Goal: Check status: Check status

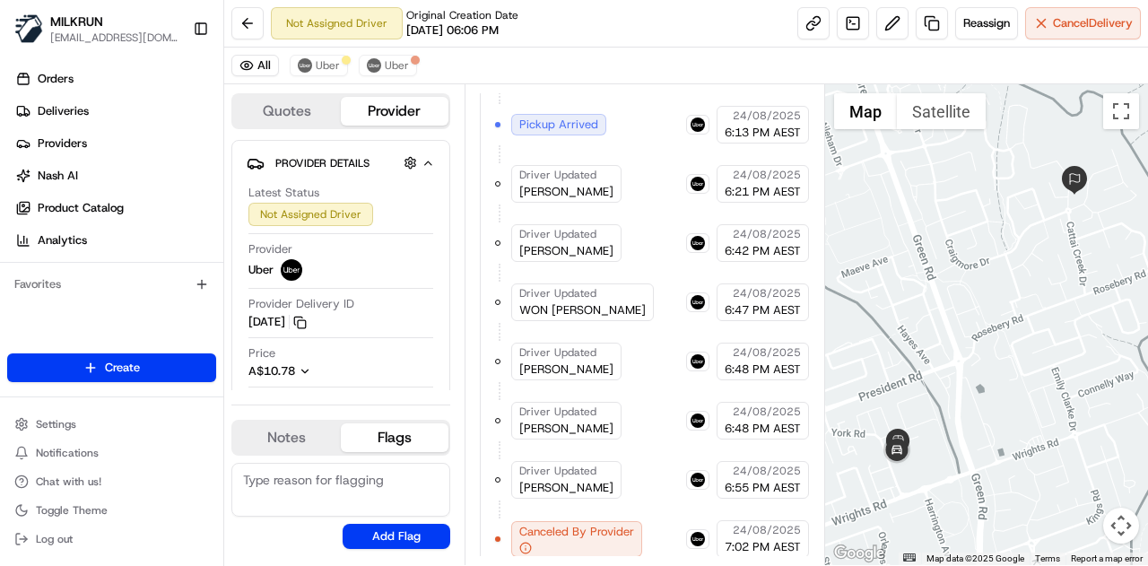
scroll to position [959, 0]
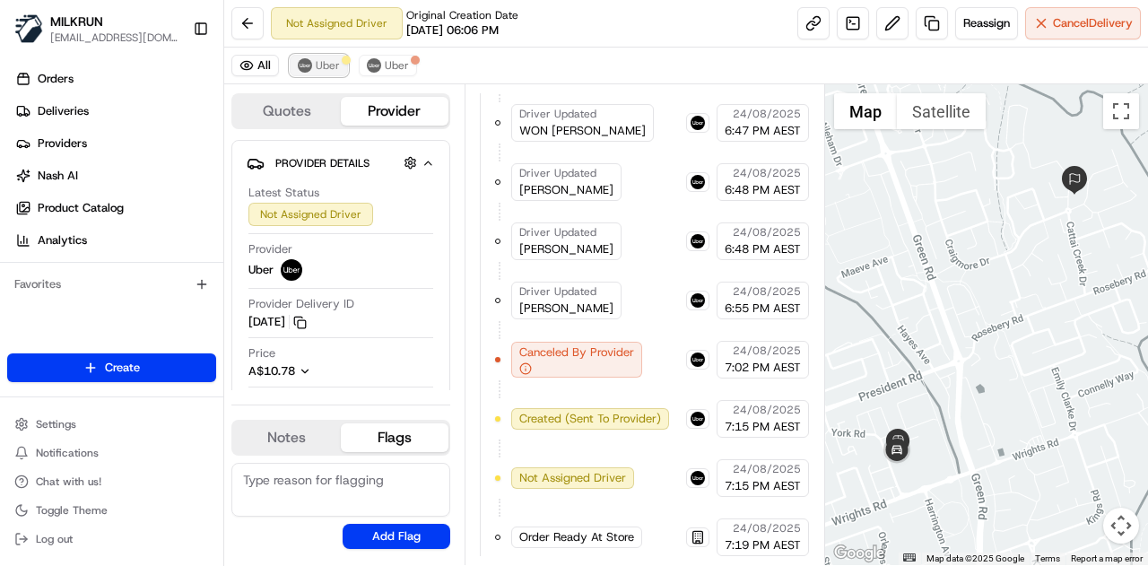
click at [326, 66] on span "Uber" at bounding box center [328, 65] width 24 height 14
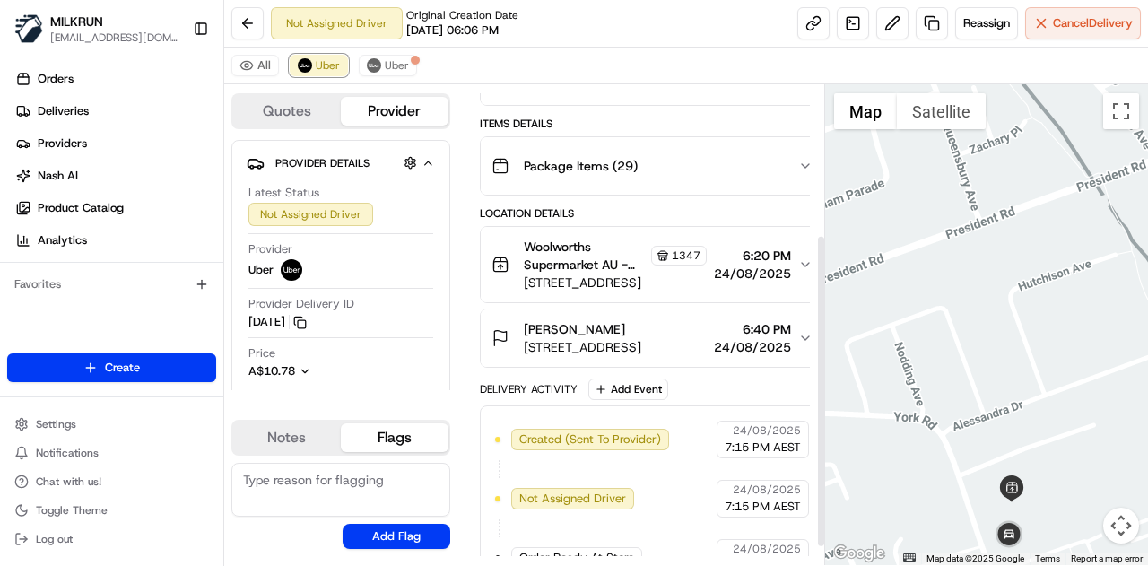
scroll to position [256, 0]
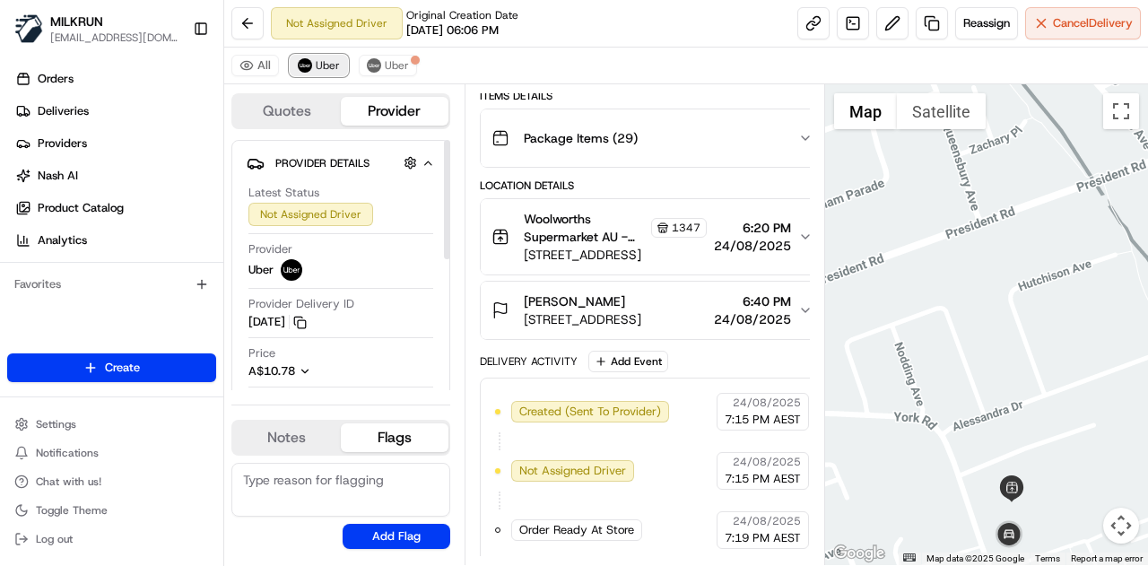
click at [333, 64] on span "Uber" at bounding box center [328, 65] width 24 height 14
click at [378, 60] on button "Uber" at bounding box center [388, 66] width 58 height 22
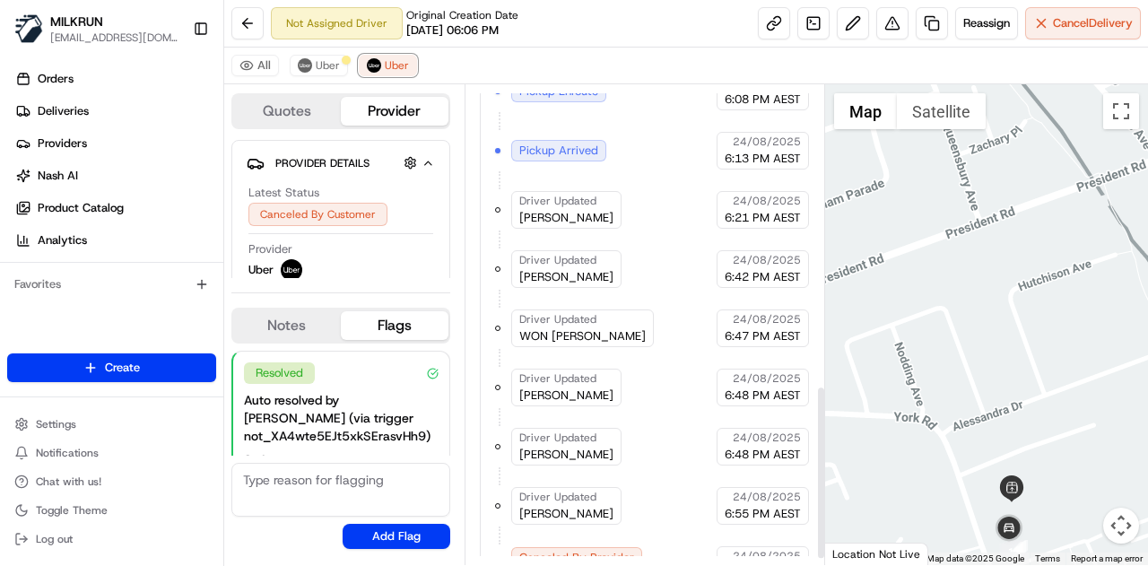
scroll to position [841, 0]
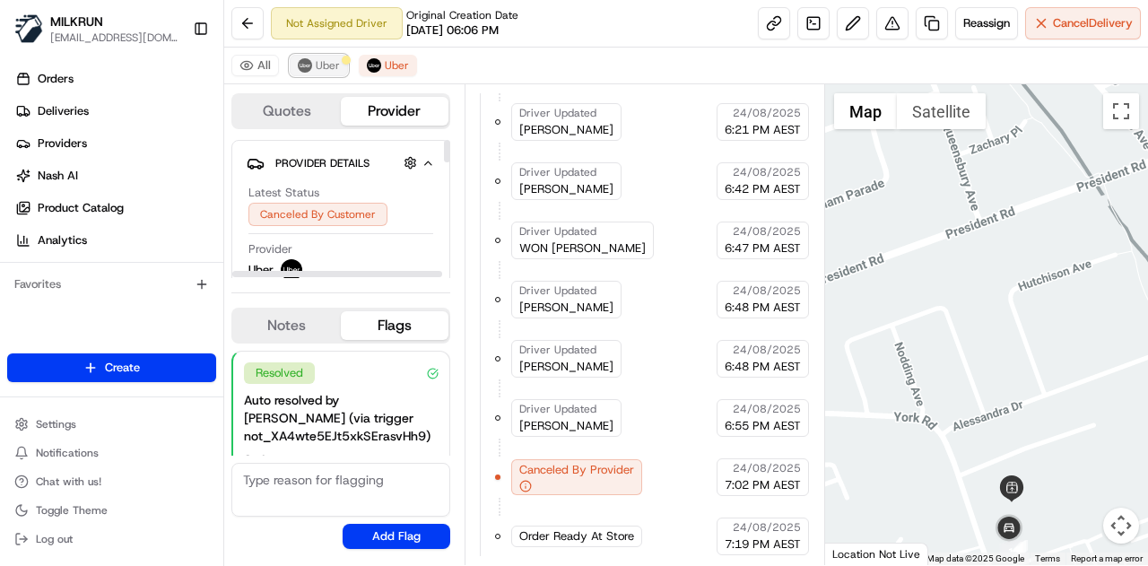
click at [326, 60] on span "Uber" at bounding box center [328, 65] width 24 height 14
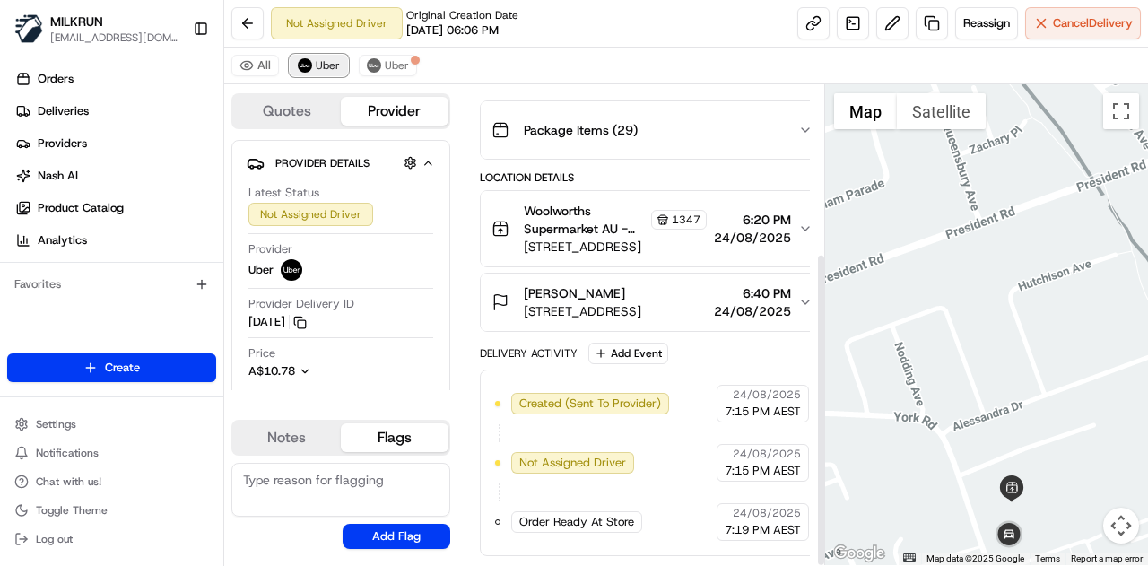
scroll to position [256, 0]
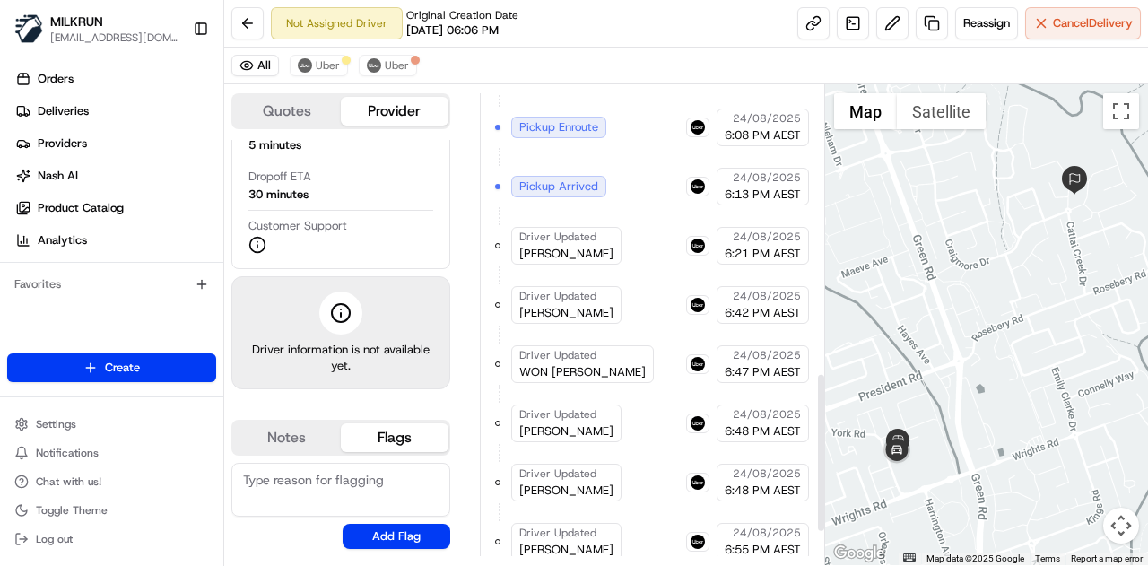
scroll to position [959, 0]
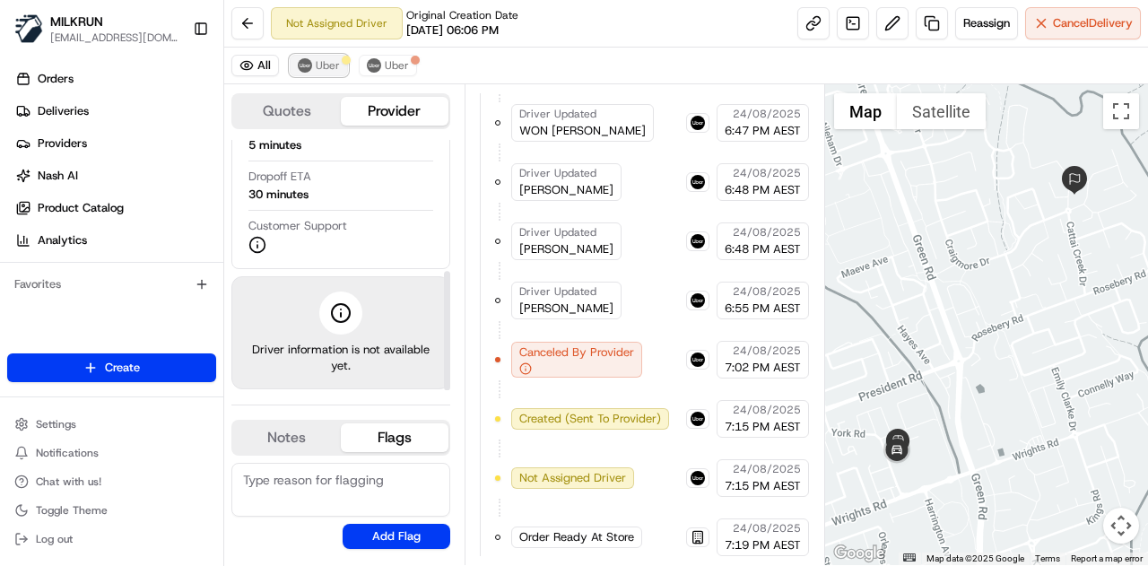
click at [317, 61] on span "Uber" at bounding box center [328, 65] width 24 height 14
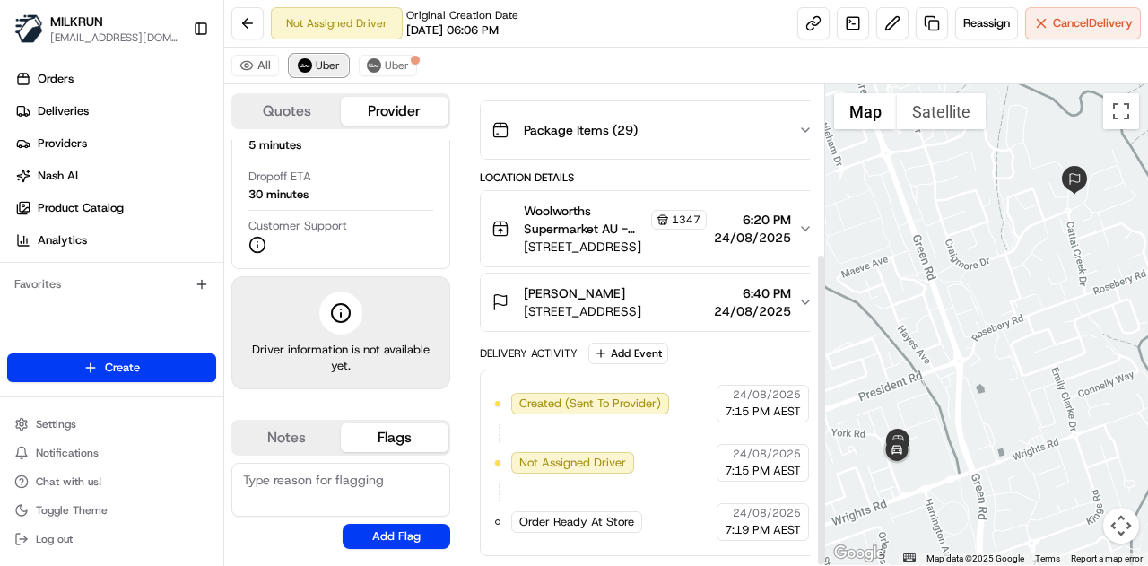
scroll to position [256, 0]
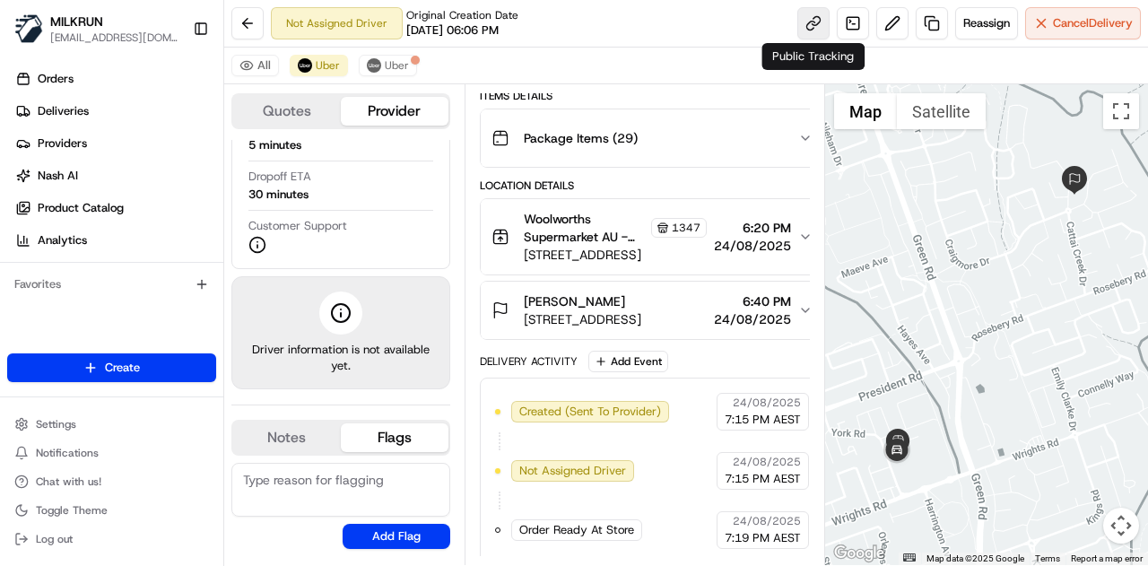
click at [822, 19] on link at bounding box center [813, 23] width 32 height 32
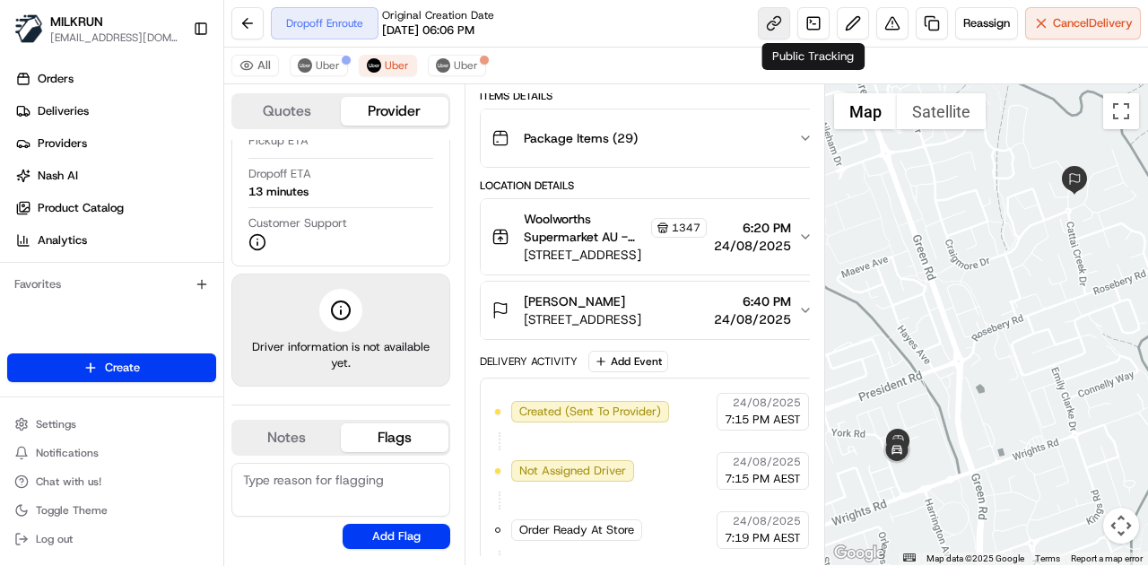
scroll to position [259, 0]
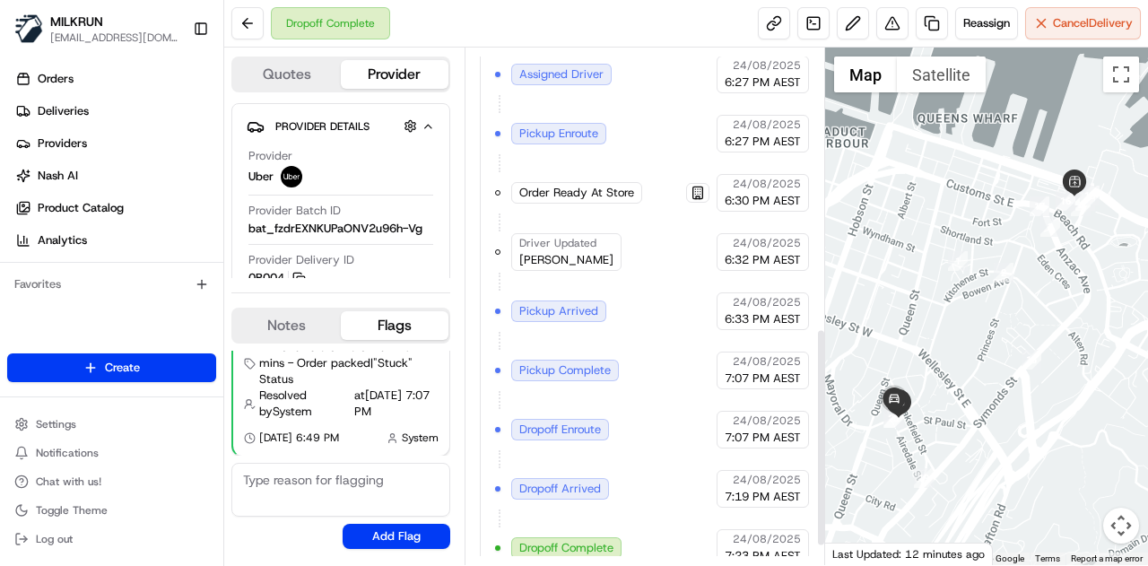
scroll to position [707, 0]
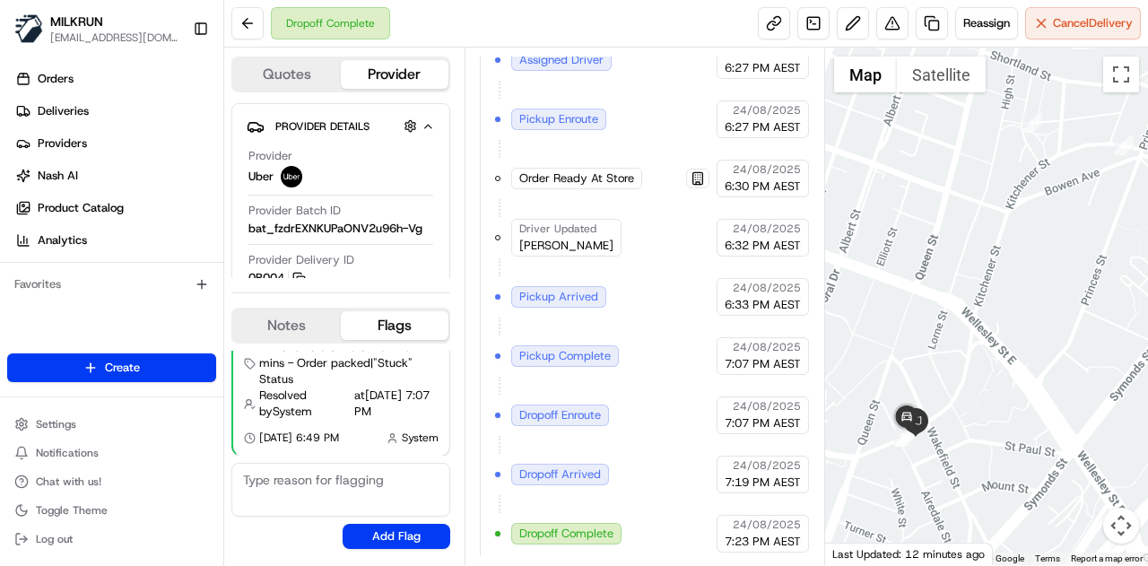
drag, startPoint x: 907, startPoint y: 282, endPoint x: 1015, endPoint y: 245, distance: 114.8
click at [1015, 245] on div at bounding box center [987, 306] width 324 height 517
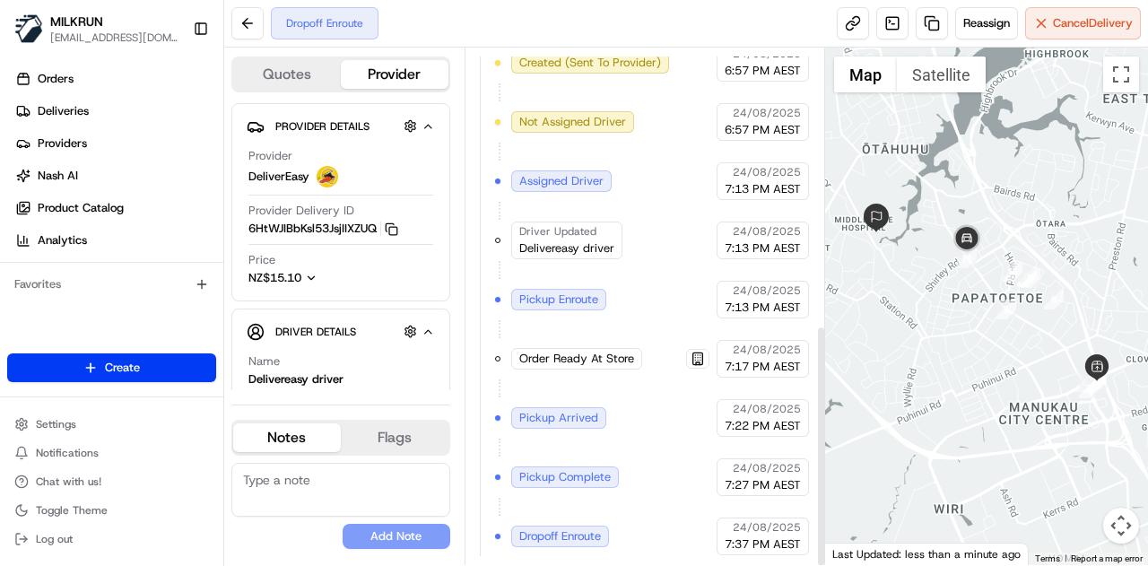
scroll to position [589, 0]
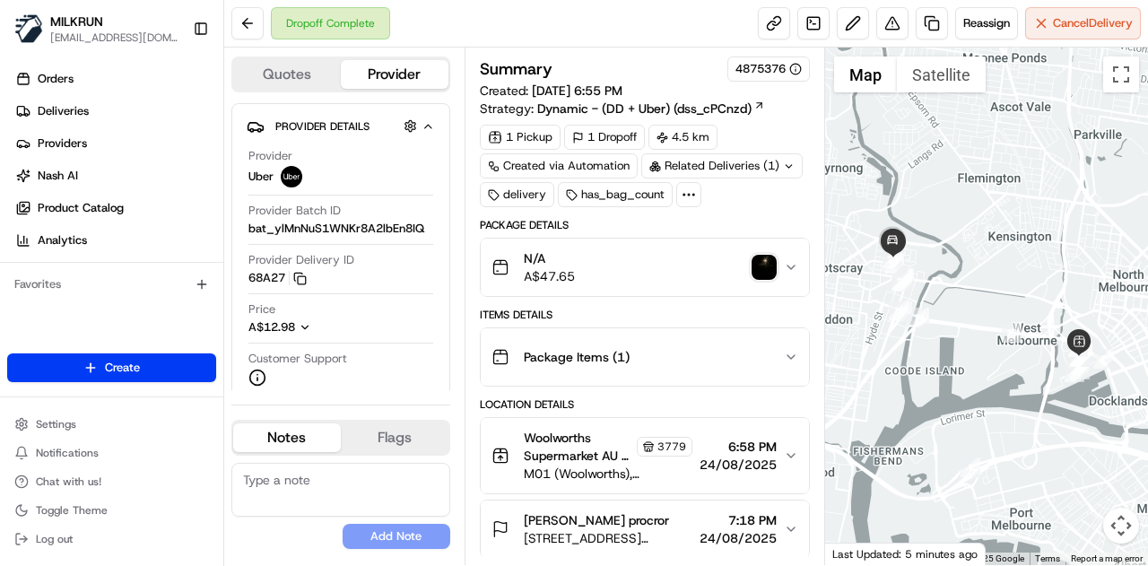
click at [768, 266] on img "button" at bounding box center [763, 267] width 25 height 25
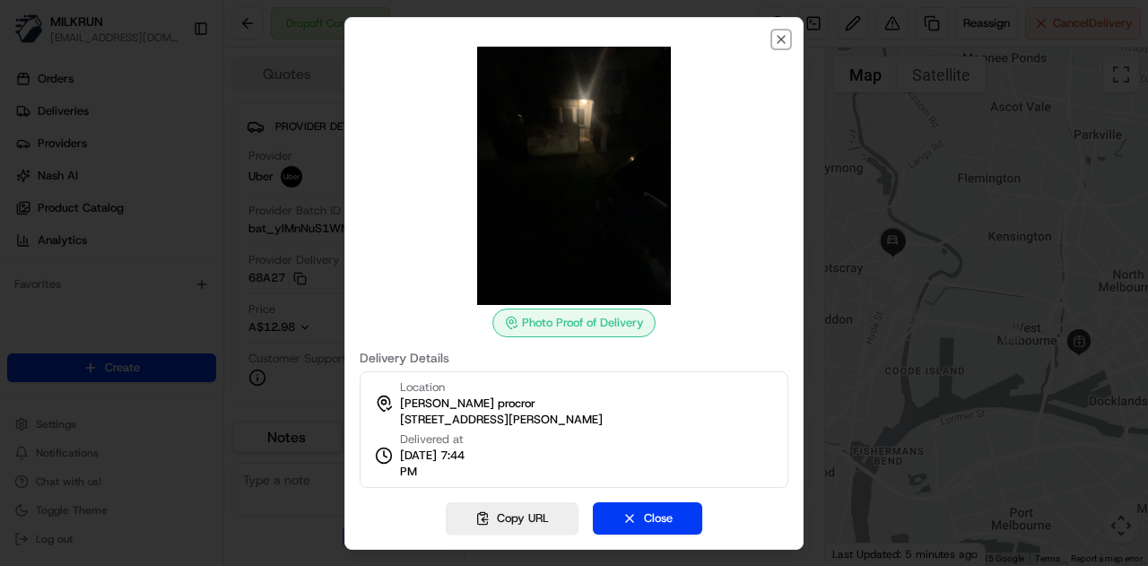
click at [775, 38] on icon "button" at bounding box center [781, 39] width 14 height 14
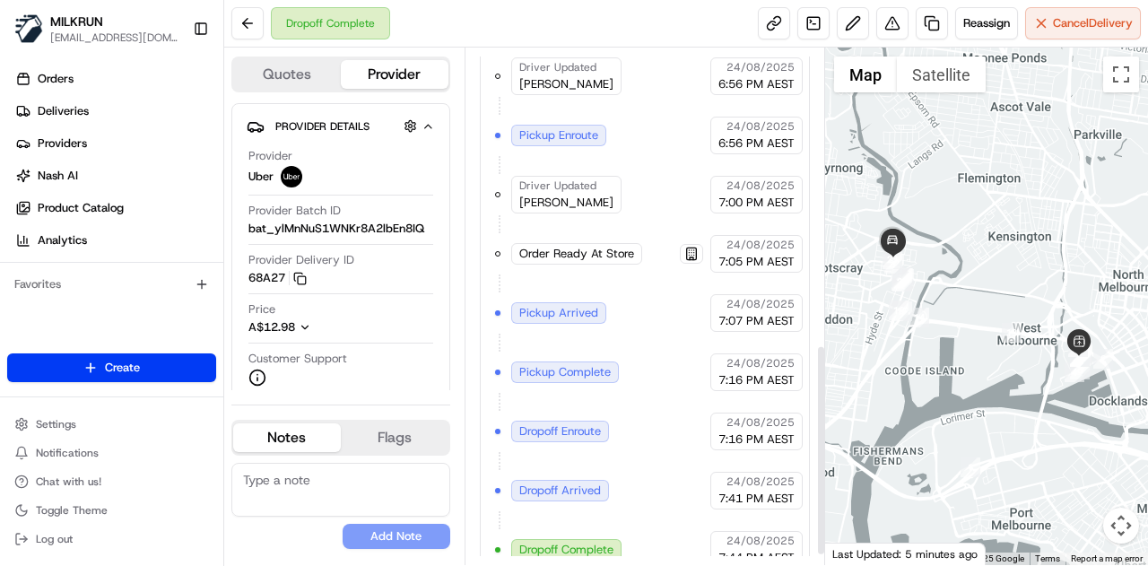
scroll to position [746, 0]
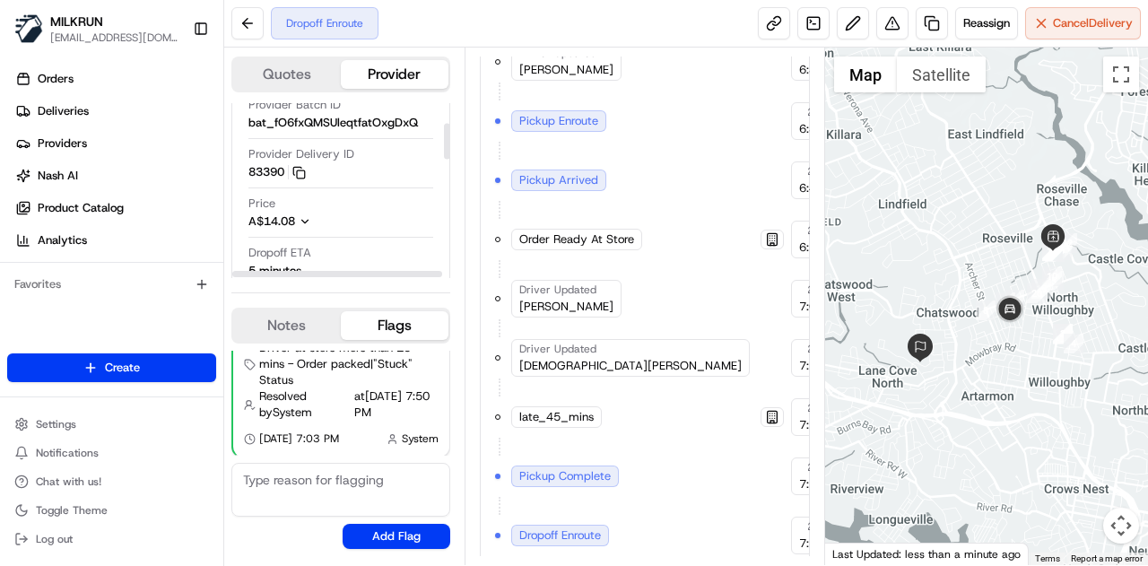
scroll to position [179, 0]
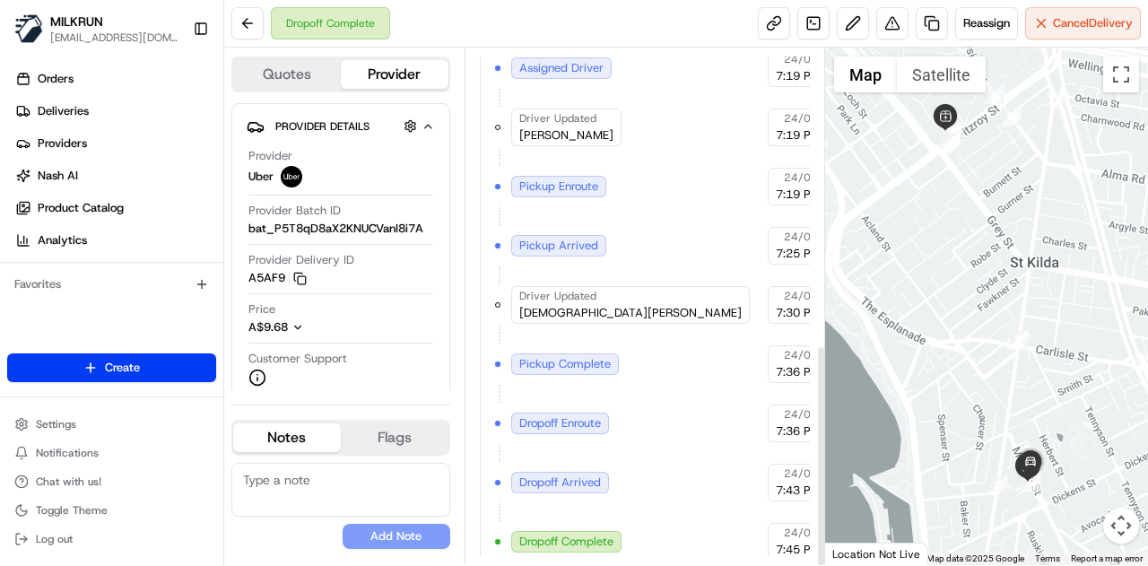
scroll to position [688, 0]
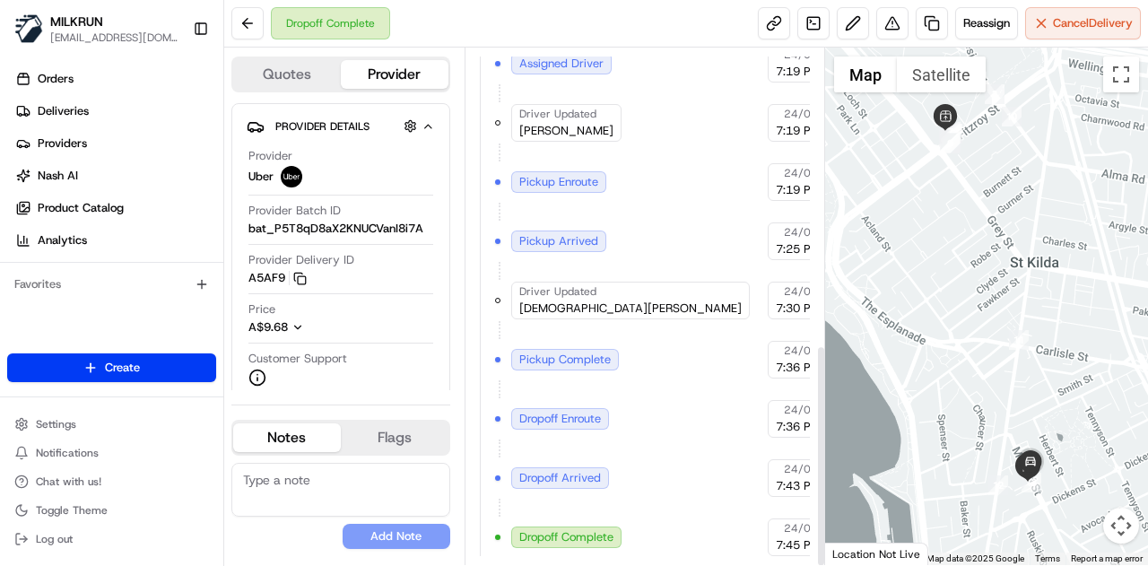
scroll to position [688, 0]
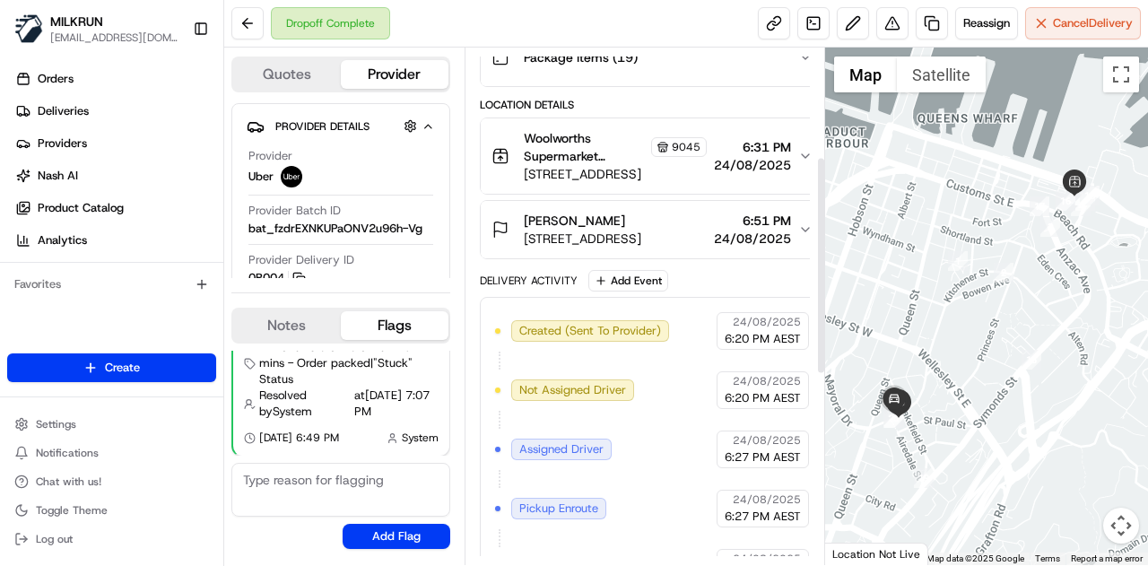
scroll to position [258, 0]
